Goal: Transaction & Acquisition: Book appointment/travel/reservation

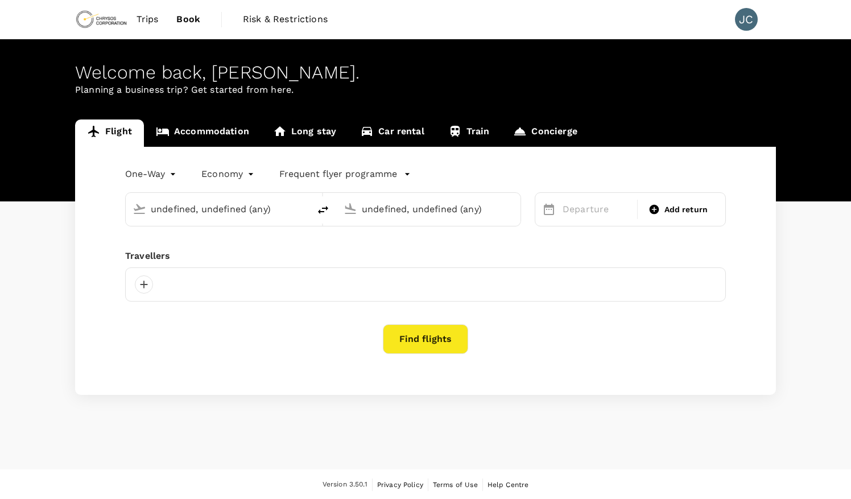
type input "[GEOGRAPHIC_DATA] ([GEOGRAPHIC_DATA])"
type input "Vancouver Intl (YVR)"
